Goal: Find specific page/section

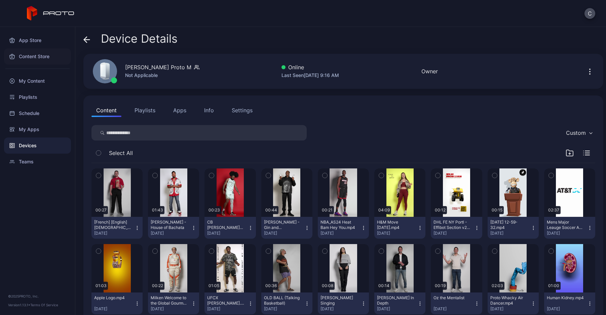
drag, startPoint x: 37, startPoint y: 31, endPoint x: 40, endPoint y: 48, distance: 17.8
click at [37, 31] on div "App Store Content Store My Content Playlists Schedule My Apps Devices Teams" at bounding box center [37, 98] width 75 height 143
click at [41, 49] on div "Content Store" at bounding box center [37, 56] width 67 height 16
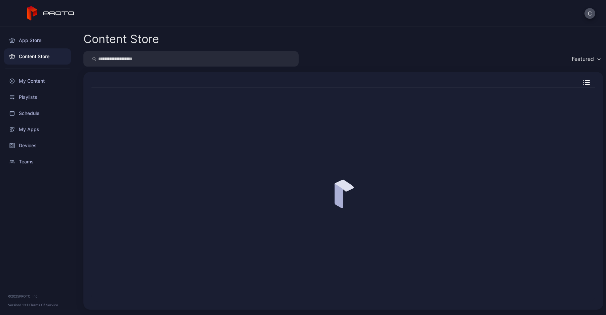
click at [43, 41] on div "App Store" at bounding box center [37, 40] width 67 height 16
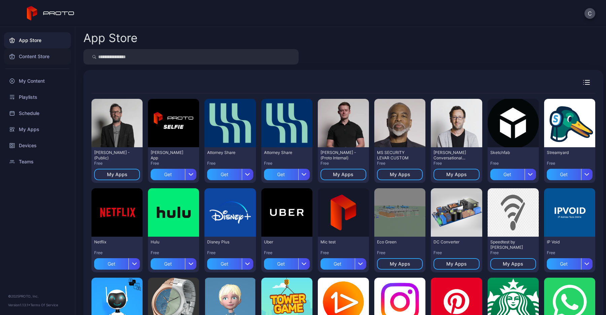
click at [38, 57] on div "Content Store" at bounding box center [37, 56] width 67 height 16
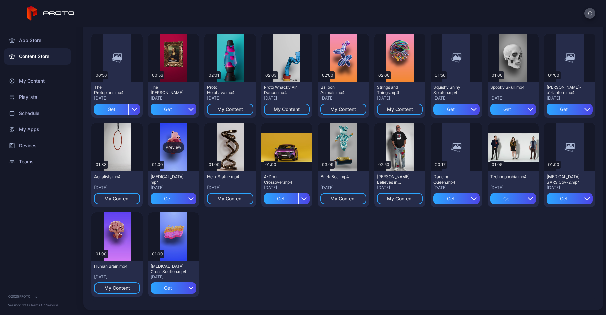
scroll to position [58, 0]
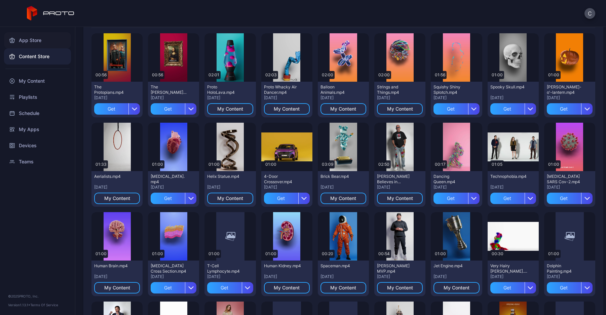
click at [48, 44] on div "App Store" at bounding box center [37, 40] width 67 height 16
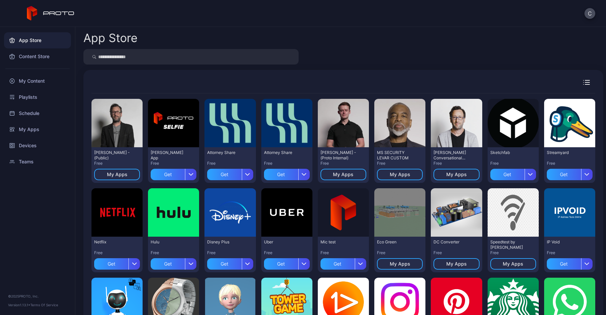
click at [173, 59] on input "search" at bounding box center [190, 56] width 215 height 15
type input "*****"
